Goal: Communication & Community: Answer question/provide support

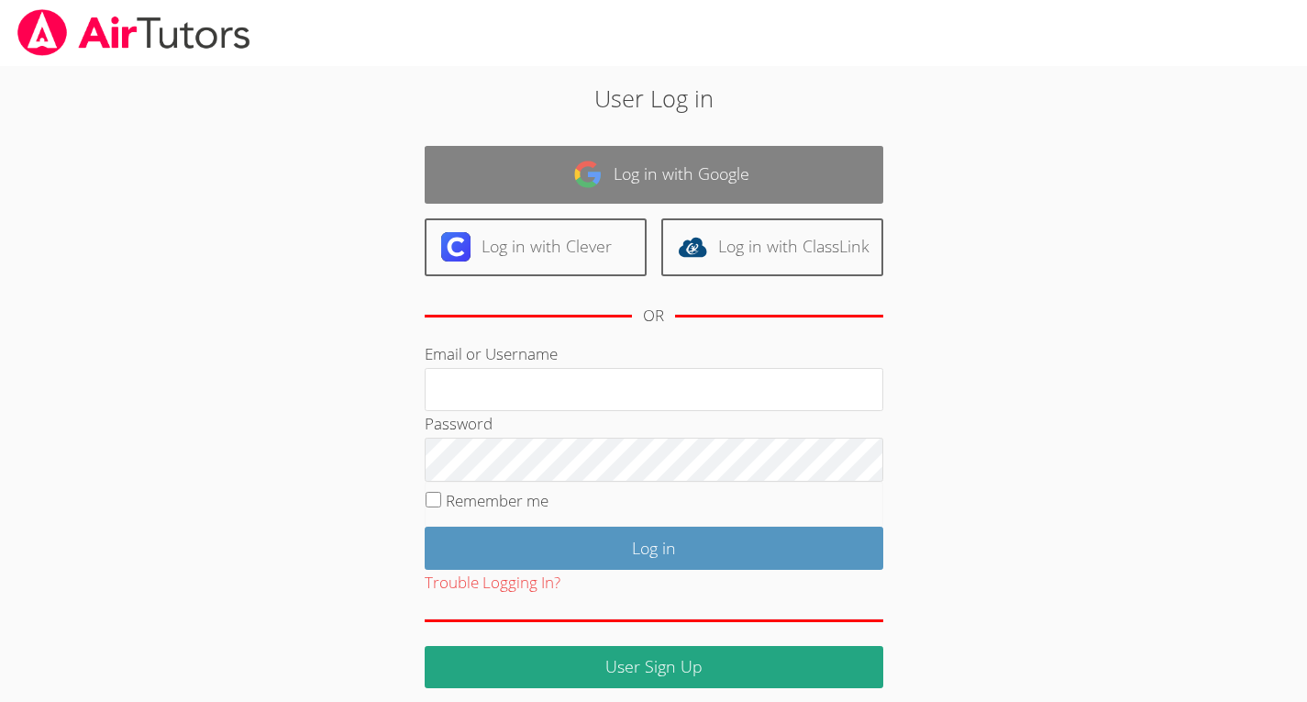
click at [529, 185] on link "Log in with Google" at bounding box center [654, 175] width 459 height 58
click at [505, 190] on link "Log in with Google" at bounding box center [654, 175] width 459 height 58
click at [517, 192] on link "Log in with Google" at bounding box center [654, 175] width 459 height 58
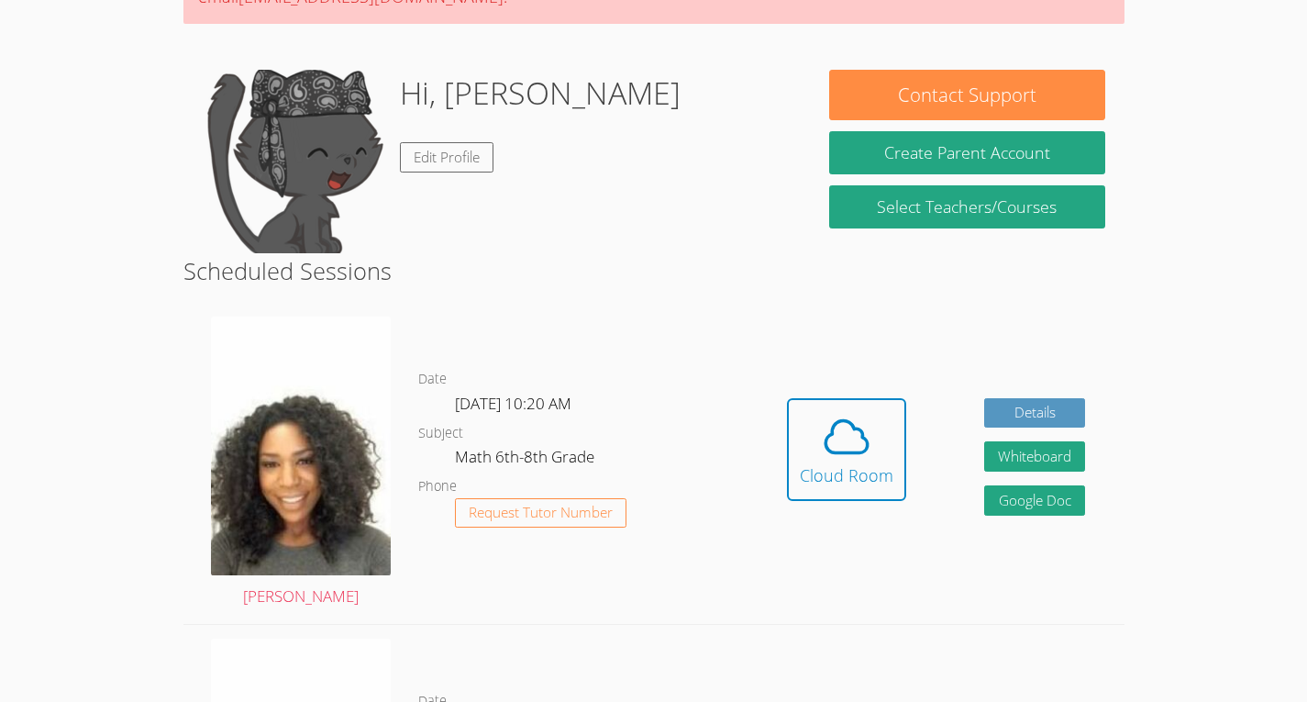
scroll to position [233, 0]
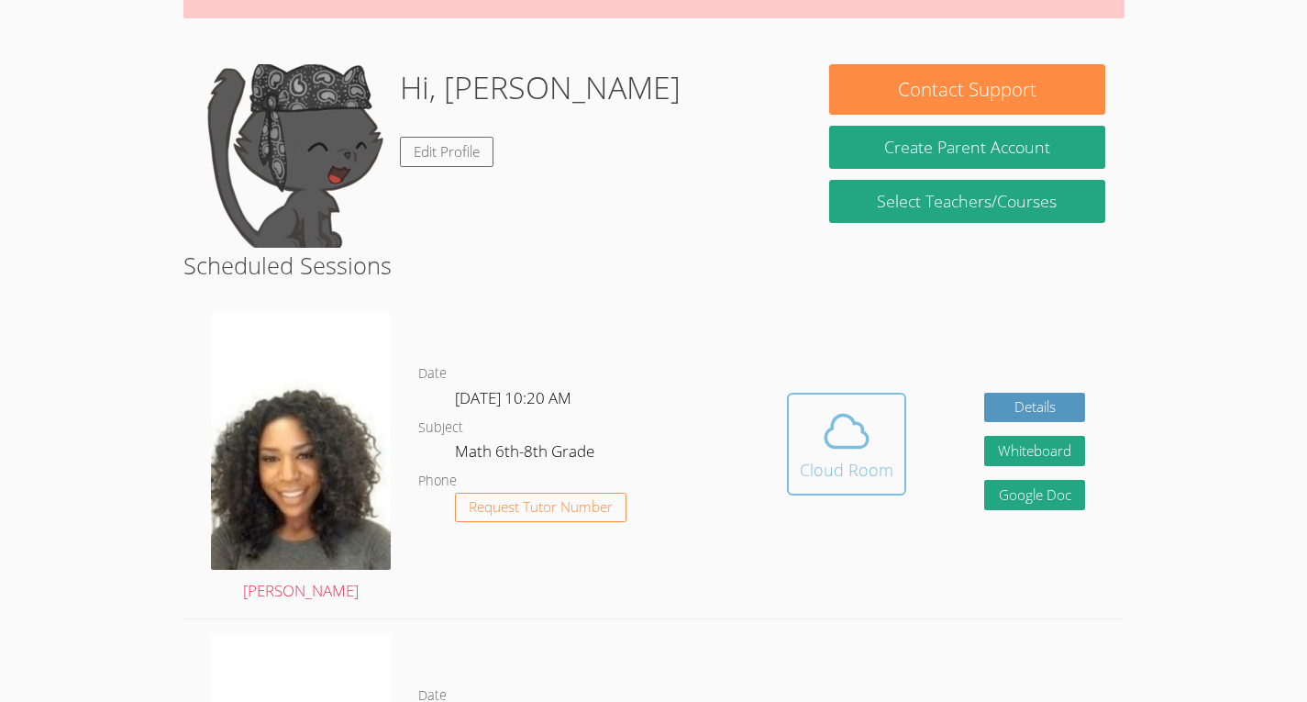
click at [882, 457] on div "Cloud Room" at bounding box center [847, 470] width 94 height 26
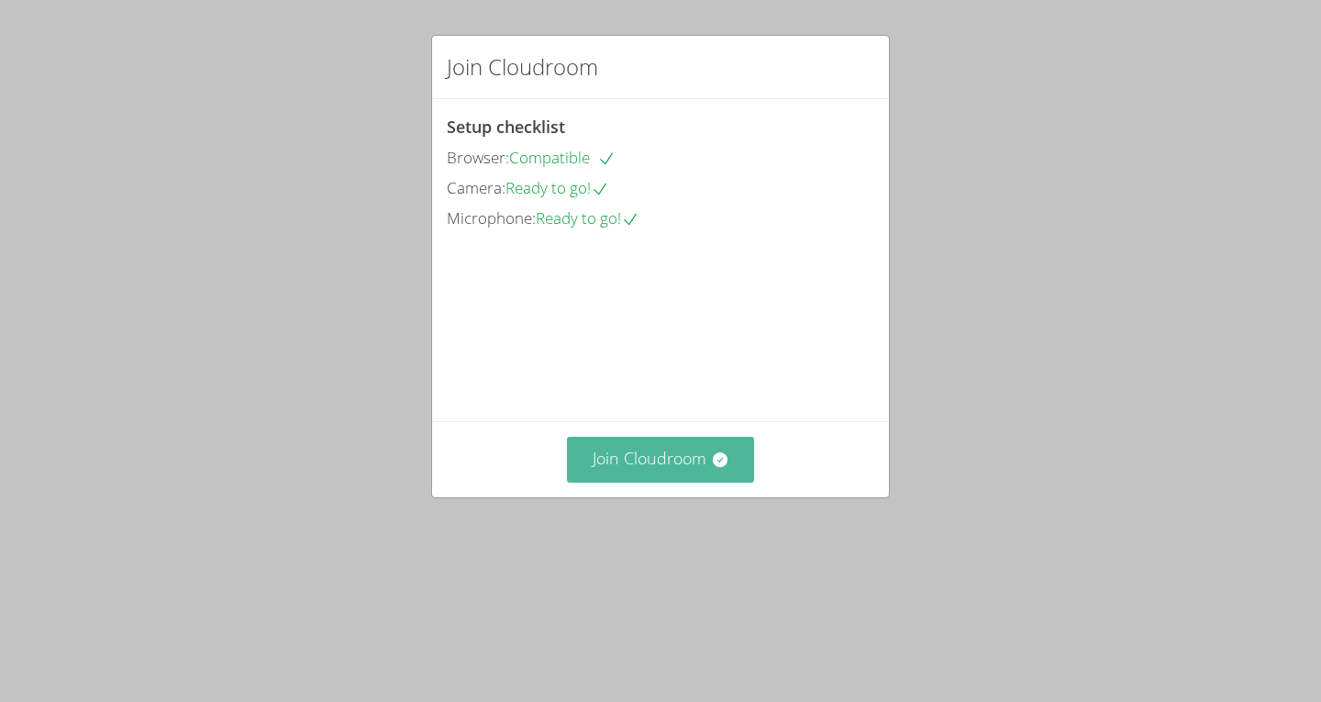
click at [671, 482] on button "Join Cloudroom" at bounding box center [661, 459] width 188 height 45
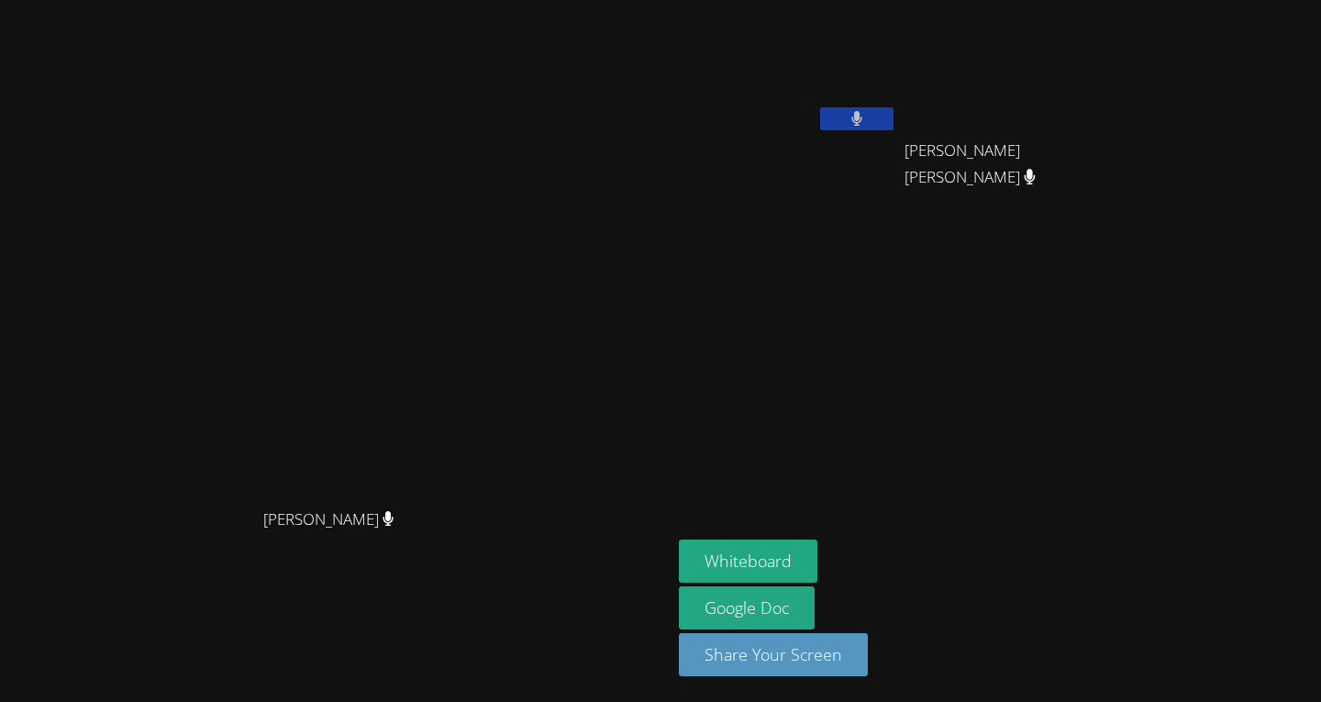
click at [817, 529] on aside "Jean Dawensky Tuny Christ Fenelon Christ Fenelon Whiteboard Google Doc Share Yo…" at bounding box center [900, 351] width 459 height 702
click at [817, 560] on button "Whiteboard" at bounding box center [748, 560] width 139 height 43
click at [198, 445] on video at bounding box center [335, 314] width 275 height 370
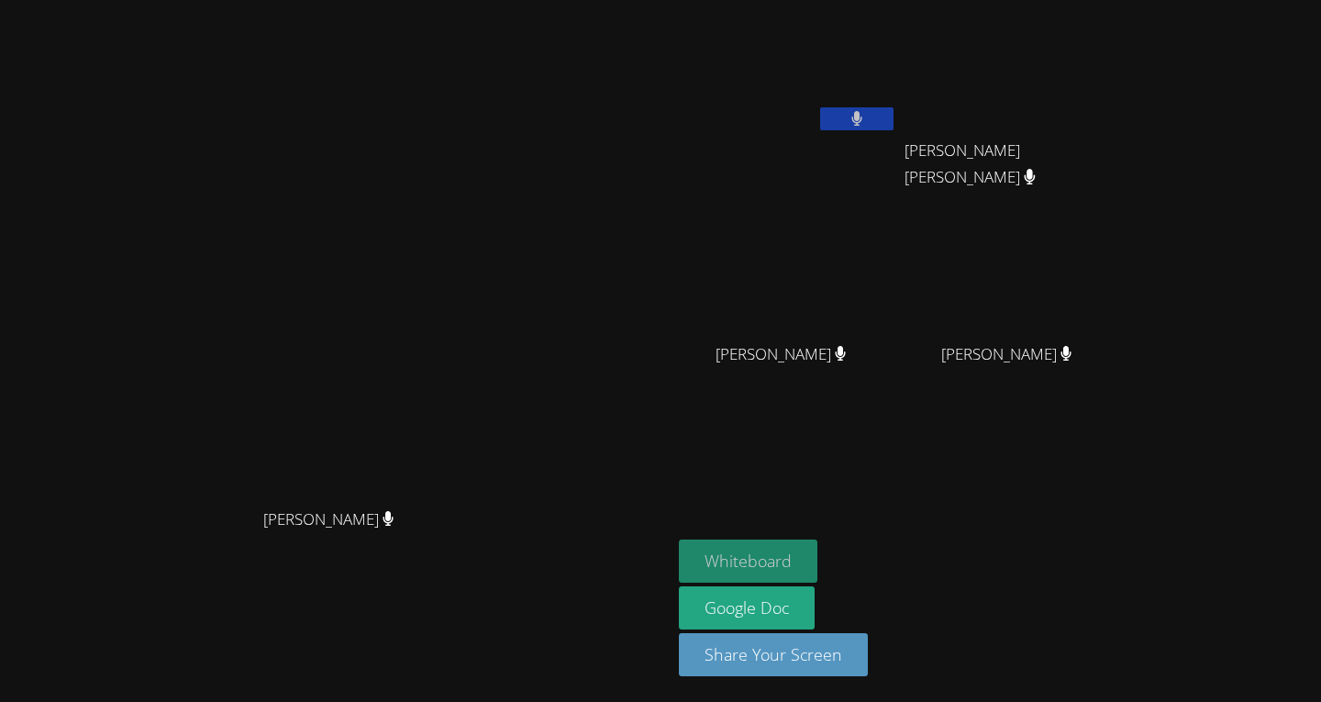
click at [817, 559] on button "Whiteboard" at bounding box center [748, 560] width 139 height 43
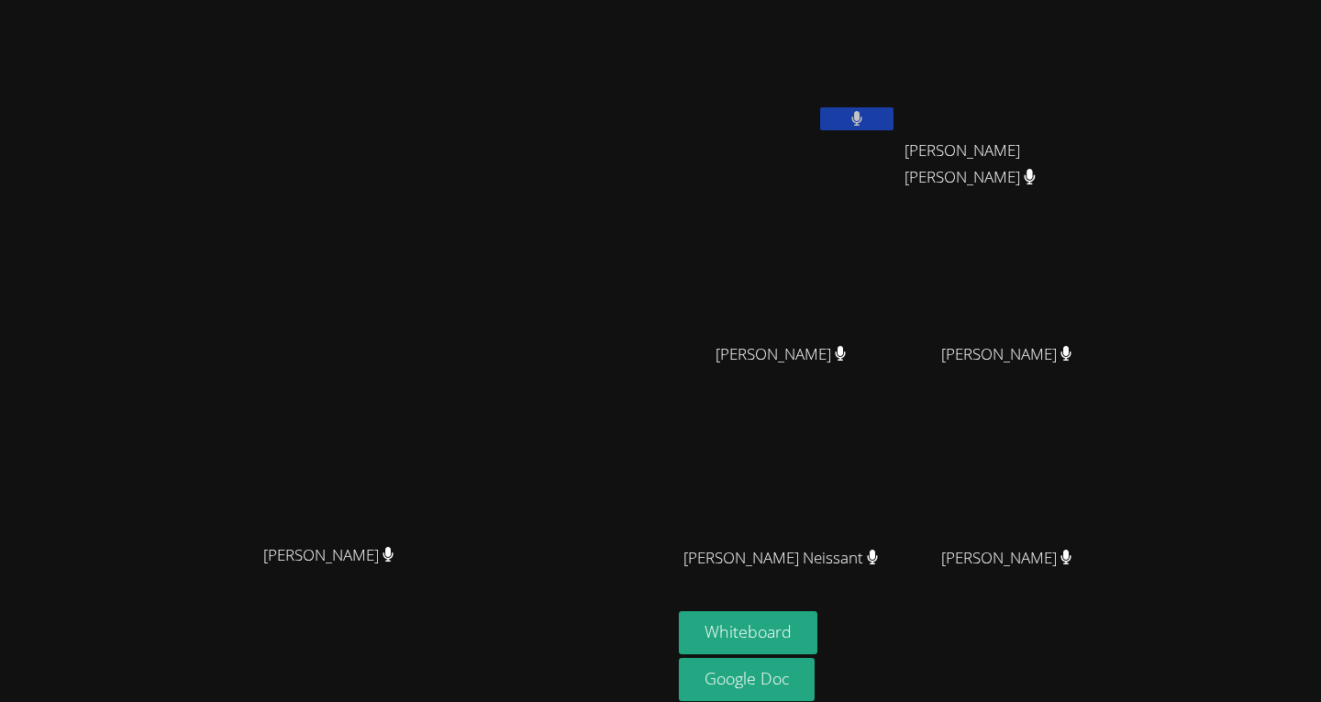
click at [893, 61] on video at bounding box center [788, 68] width 218 height 123
click at [876, 63] on video at bounding box center [788, 68] width 218 height 123
click at [893, 110] on button at bounding box center [856, 118] width 73 height 23
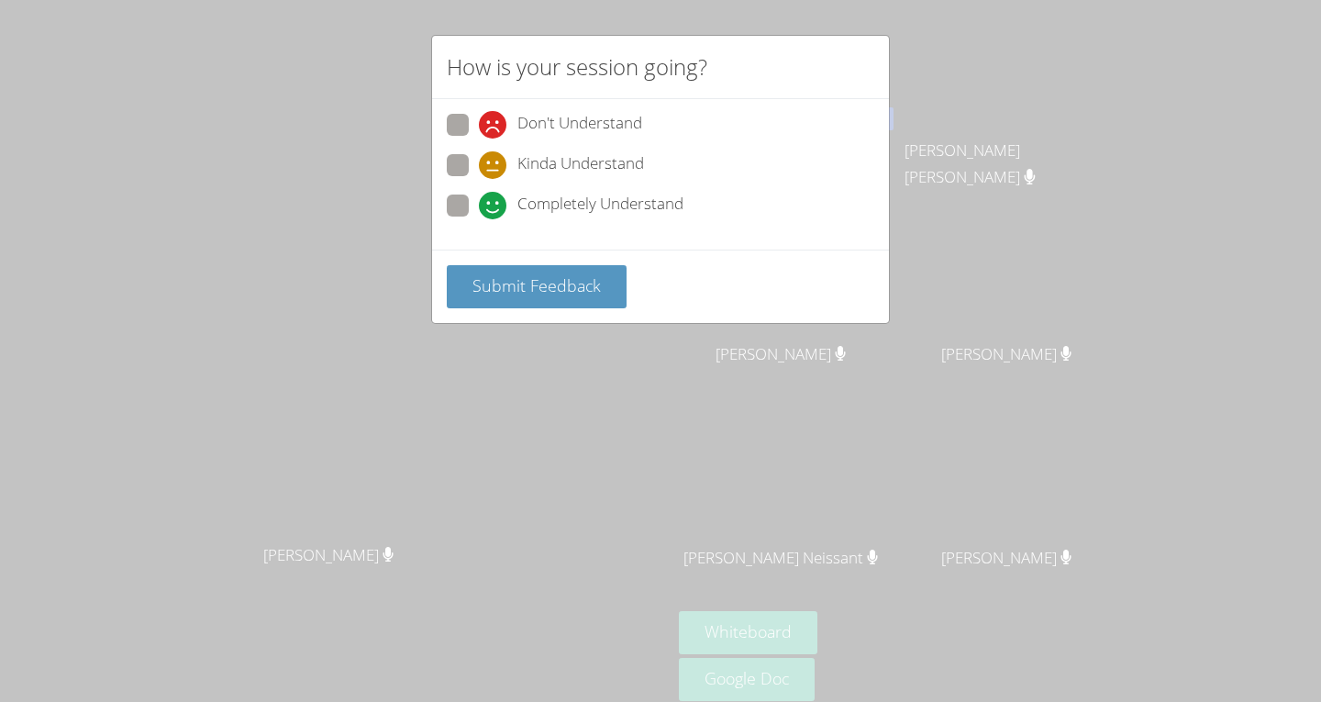
click at [479, 139] on span at bounding box center [479, 139] width 0 height 0
click at [479, 116] on input "Don't Understand" at bounding box center [487, 122] width 16 height 16
radio input "true"
click at [501, 286] on span "Submit Feedback" at bounding box center [536, 285] width 128 height 22
